Goal: Navigation & Orientation: Find specific page/section

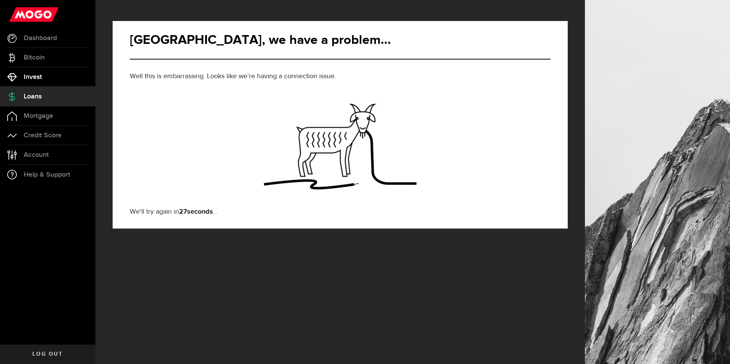
click at [70, 76] on link "Invest" at bounding box center [47, 77] width 95 height 19
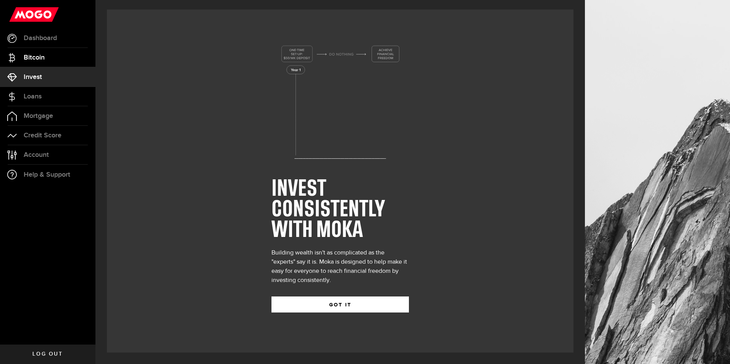
click at [49, 54] on link "Bitcoin" at bounding box center [47, 57] width 95 height 19
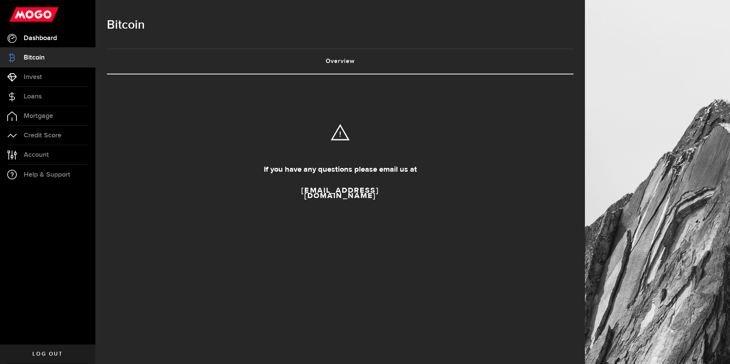
click at [56, 40] on span "Dashboard" at bounding box center [40, 38] width 33 height 7
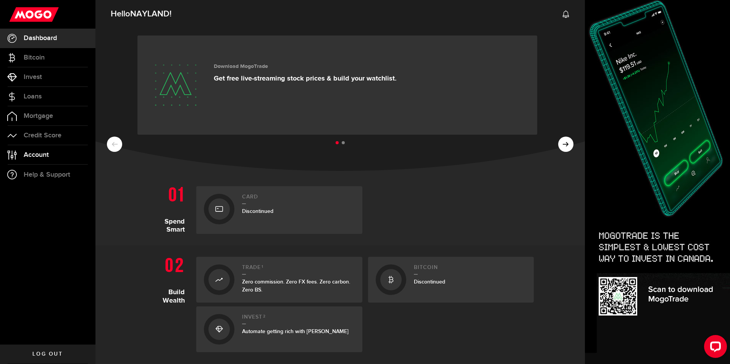
click at [65, 158] on link "Account Compte" at bounding box center [47, 154] width 95 height 19
